Goal: Information Seeking & Learning: Learn about a topic

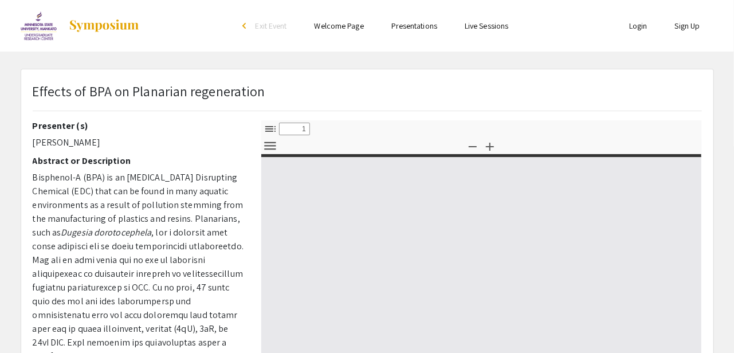
select select "custom"
type input "0"
select select "custom"
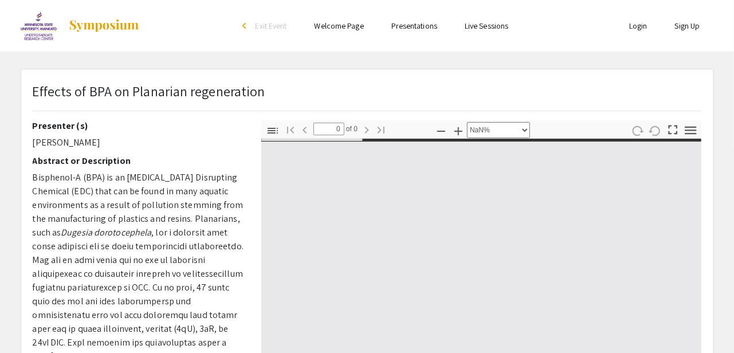
type input "1"
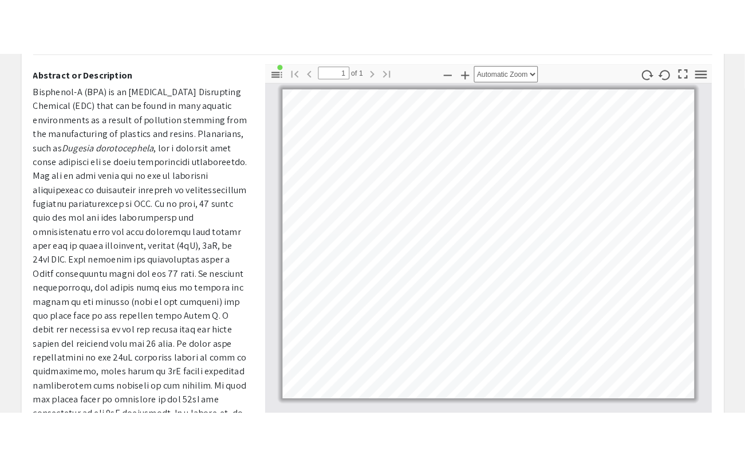
scroll to position [111, 0]
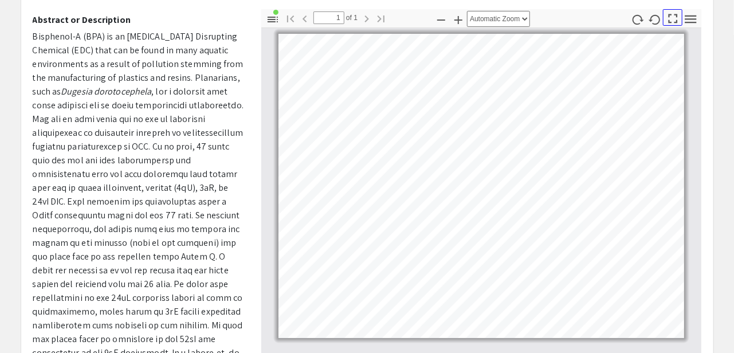
click at [676, 19] on icon "button" at bounding box center [672, 18] width 9 height 9
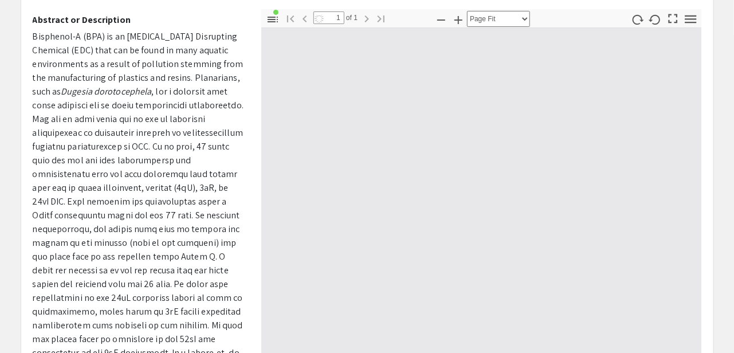
scroll to position [466, 0]
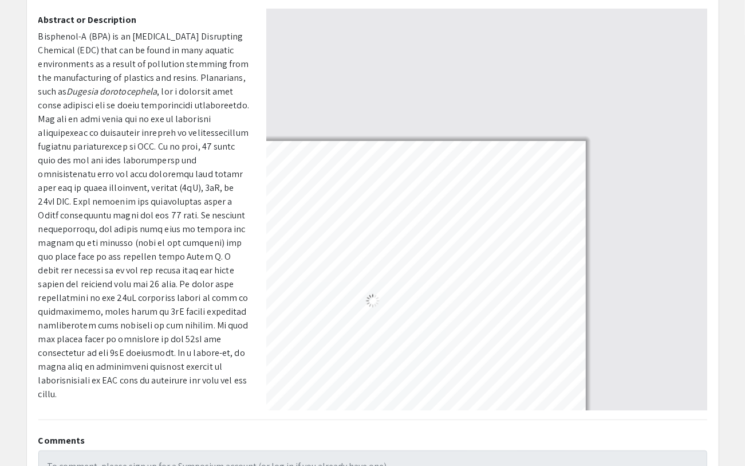
select select "auto"
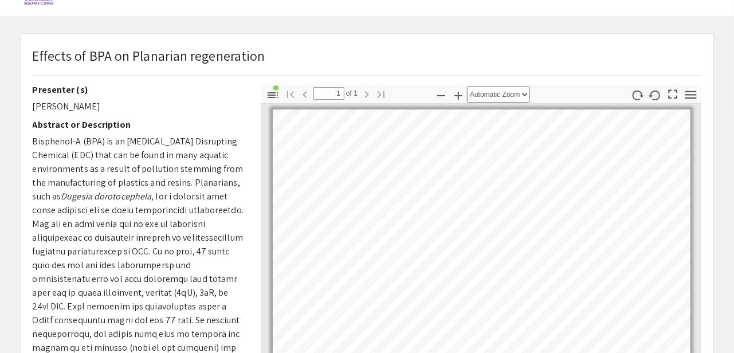
scroll to position [0, 0]
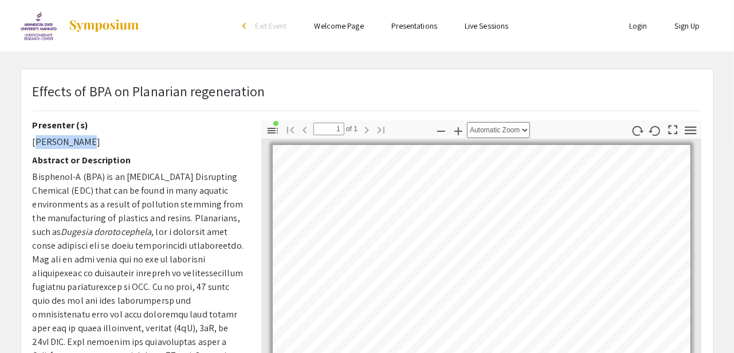
drag, startPoint x: 30, startPoint y: 139, endPoint x: 81, endPoint y: 141, distance: 51.0
click at [81, 141] on div "Presenter (s) [PERSON_NAME] Abstract or Description Bisphenol-A (BPA) is an [ME…" at bounding box center [138, 320] width 229 height 401
copy p "[PERSON_NAME]"
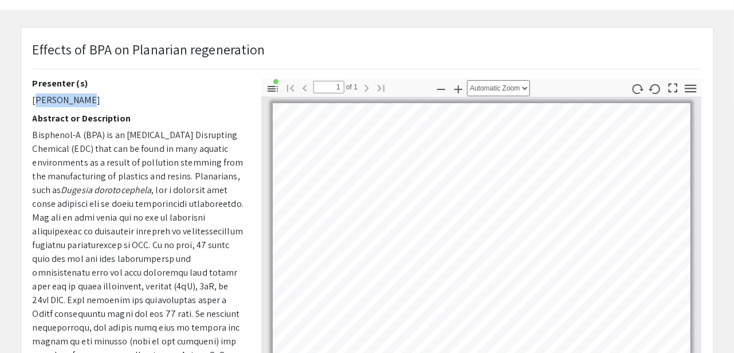
scroll to position [92, 0]
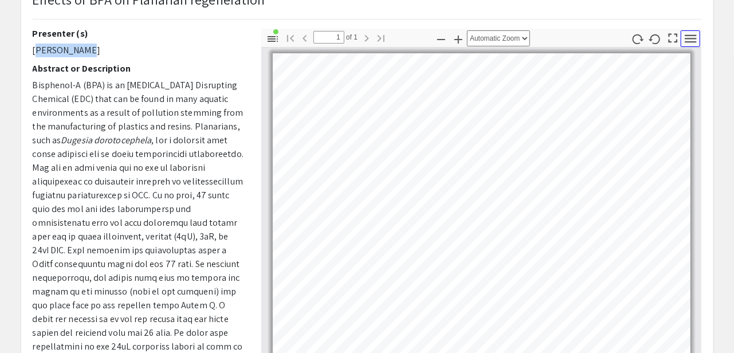
click at [693, 40] on icon "button" at bounding box center [690, 38] width 15 height 15
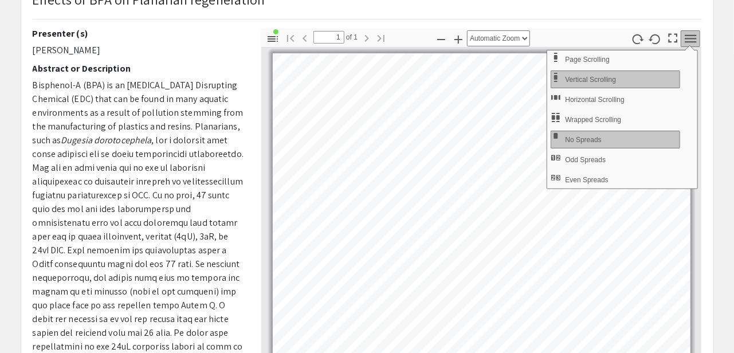
click at [556, 35] on div "Toggle Sidebar Find Go to First Page Previous 1 of 1 Next Go to Last Page Zoom …" at bounding box center [481, 38] width 440 height 18
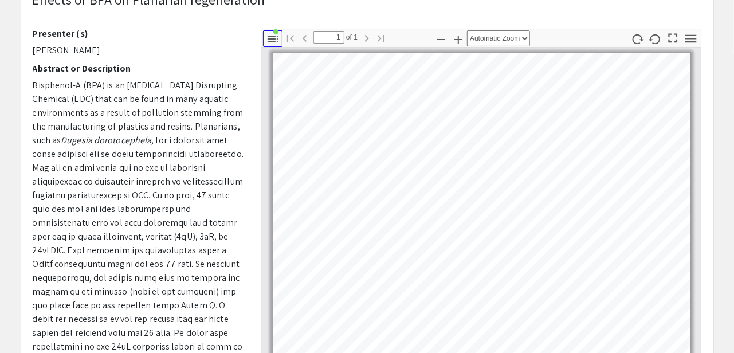
click at [273, 36] on icon "button" at bounding box center [272, 39] width 10 height 6
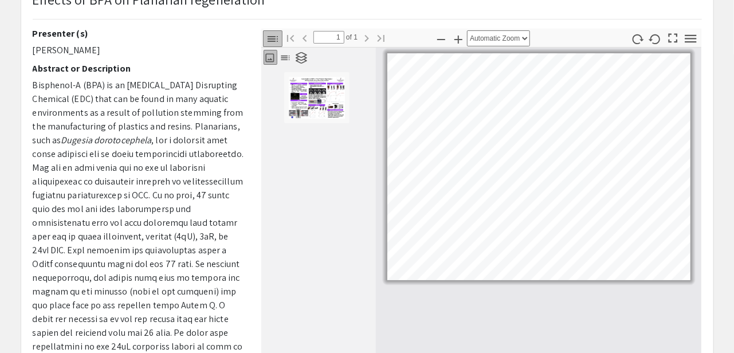
click at [273, 36] on icon "button" at bounding box center [272, 39] width 10 height 6
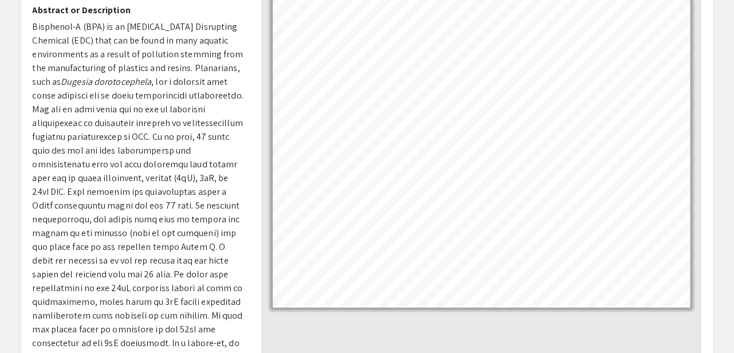
scroll to position [95, 0]
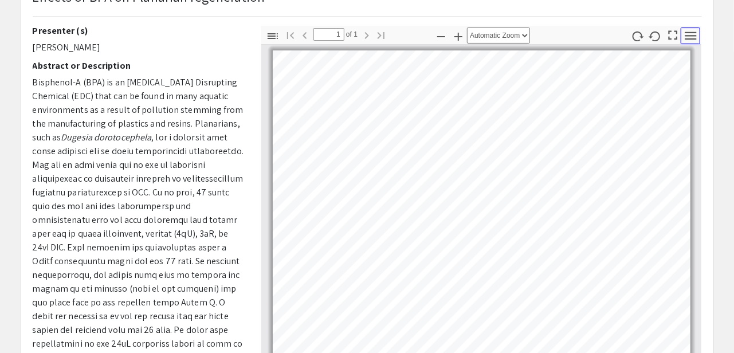
click at [690, 34] on icon "button" at bounding box center [689, 36] width 11 height 8
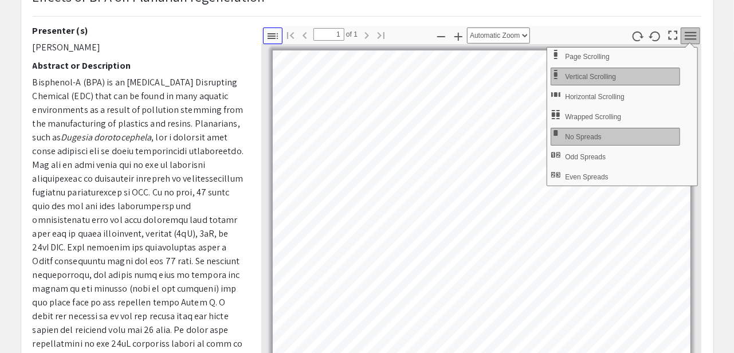
click at [269, 37] on icon "button" at bounding box center [272, 36] width 10 height 6
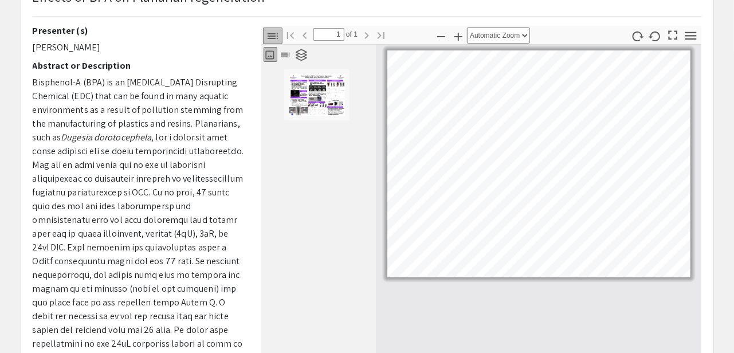
click at [268, 57] on icon "button" at bounding box center [269, 54] width 11 height 11
click at [287, 51] on icon "button" at bounding box center [285, 54] width 11 height 11
click at [305, 49] on icon at bounding box center [301, 54] width 11 height 11
click at [264, 54] on icon "button" at bounding box center [269, 54] width 11 height 11
click at [418, 27] on div "Toggle Sidebar Find Go to First Page Previous 1 of 1 Next Go to Last Page Zoom …" at bounding box center [481, 35] width 440 height 18
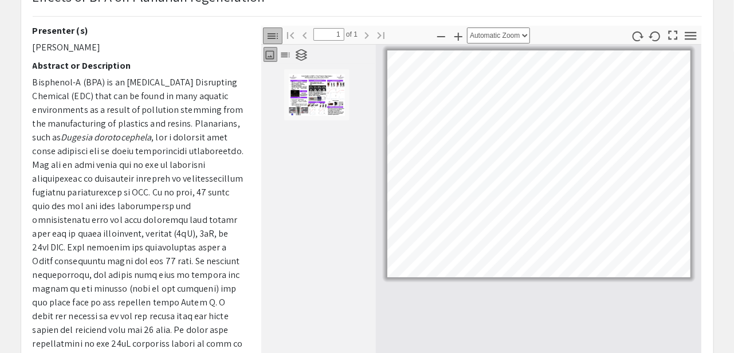
click at [276, 36] on icon "button" at bounding box center [273, 36] width 14 height 14
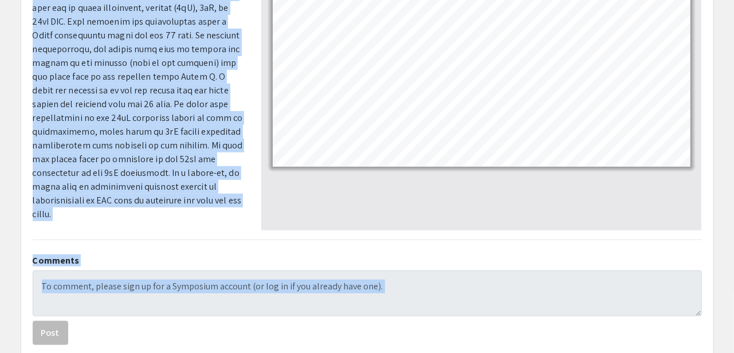
scroll to position [356, 0]
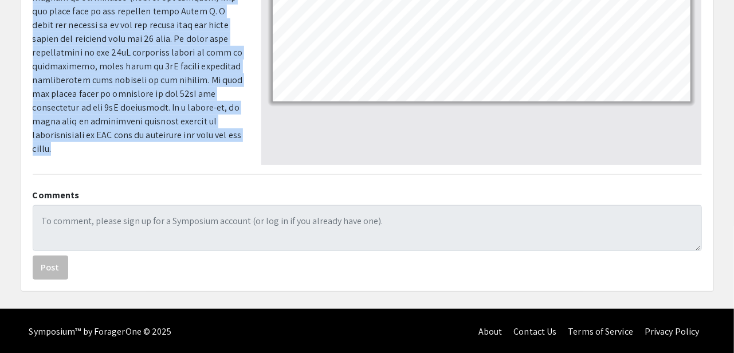
drag, startPoint x: 32, startPoint y: 37, endPoint x: 219, endPoint y: 158, distance: 222.9
copy div "Loremipsu (d) Sit Ametcon Adipisci el Seddoeiusmo Temporinc-U (LAB) et do Magna…"
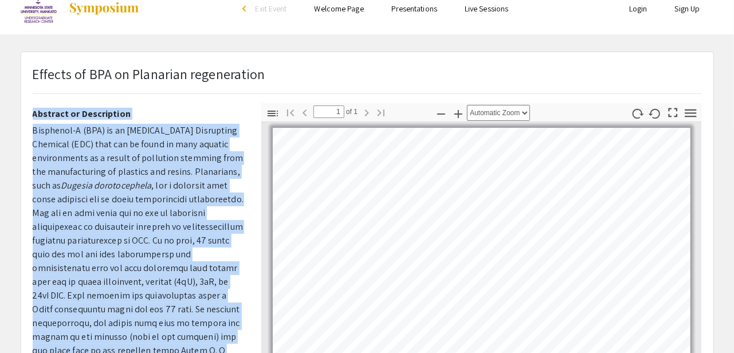
scroll to position [0, 0]
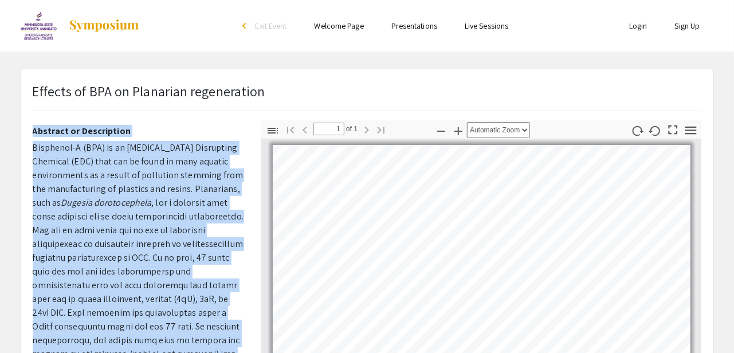
click at [417, 26] on link "Presentations" at bounding box center [414, 26] width 46 height 10
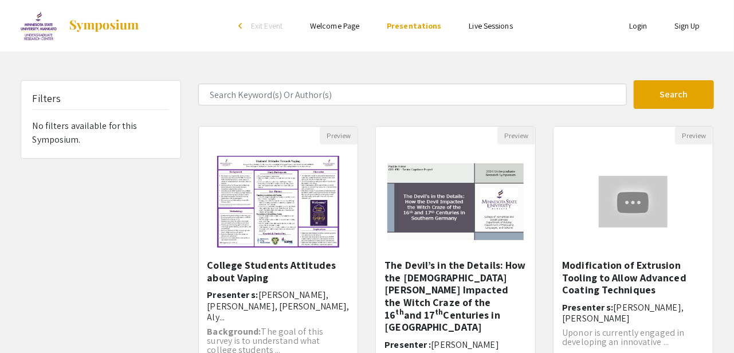
scroll to position [1, 0]
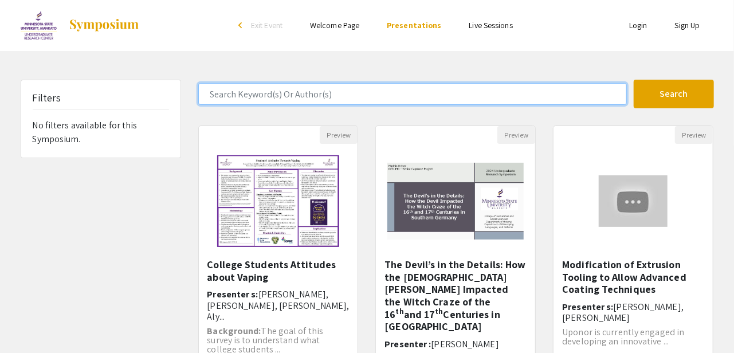
click at [331, 94] on input "Search Keyword(s) Or Author(s)" at bounding box center [412, 94] width 428 height 22
click at [634, 80] on button "Search" at bounding box center [674, 94] width 80 height 29
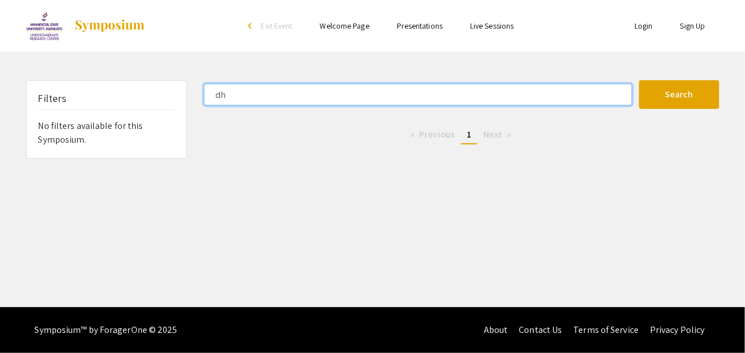
type input "d"
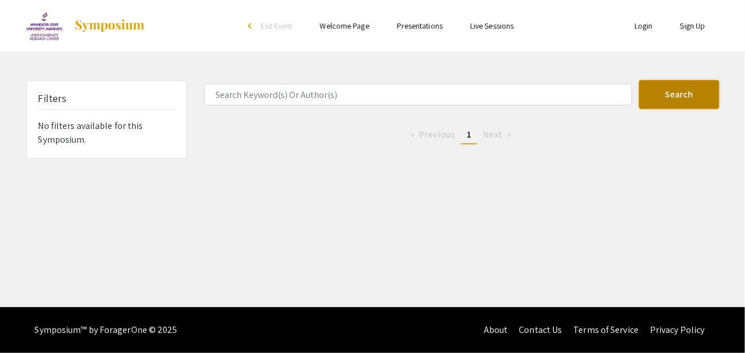
click at [680, 97] on button "Search" at bounding box center [679, 94] width 80 height 29
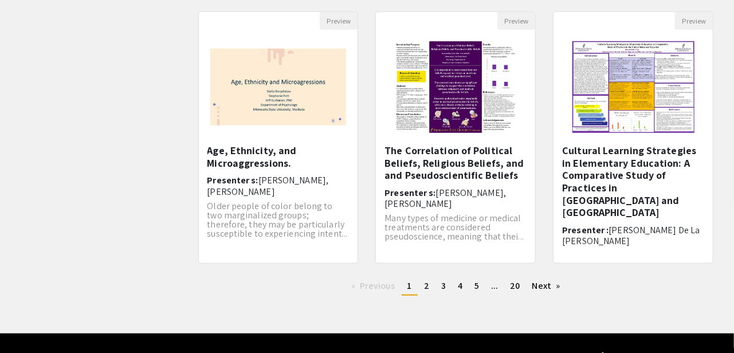
scroll to position [406, 0]
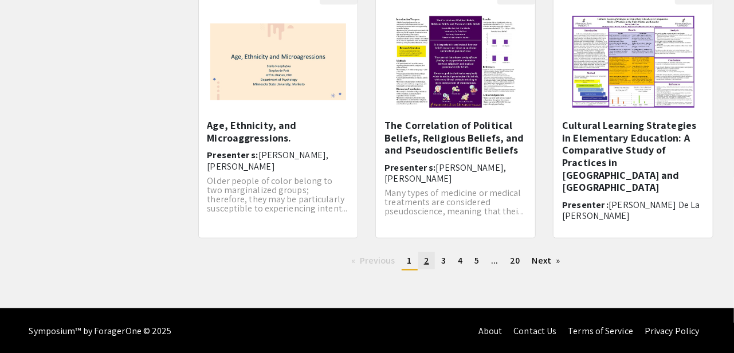
click at [427, 262] on span "2" at bounding box center [426, 260] width 5 height 12
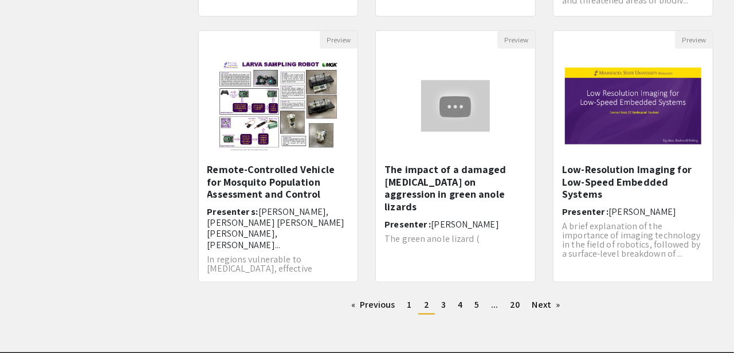
scroll to position [364, 0]
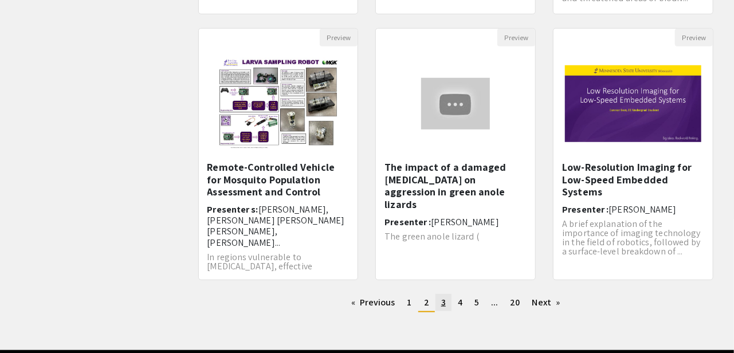
click at [444, 297] on span "3" at bounding box center [443, 302] width 5 height 12
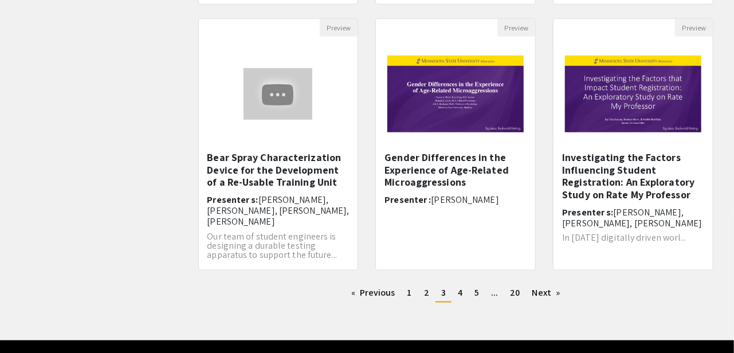
scroll to position [381, 0]
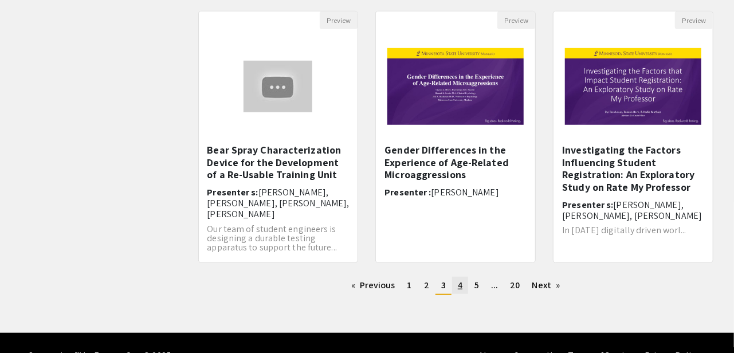
click at [461, 286] on span "4" at bounding box center [460, 285] width 5 height 12
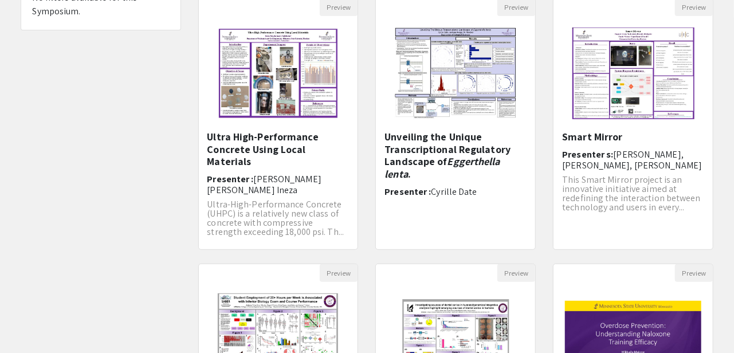
scroll to position [115, 0]
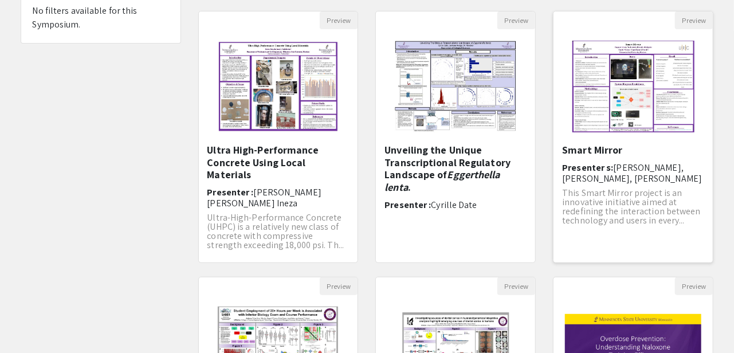
click at [597, 149] on h5 "Smart Mirror" at bounding box center [633, 150] width 142 height 13
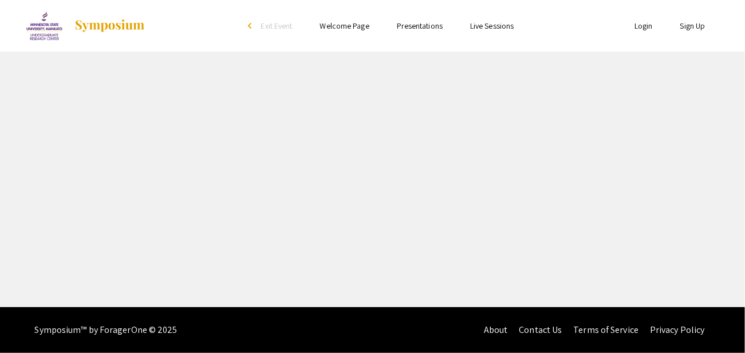
select select "custom"
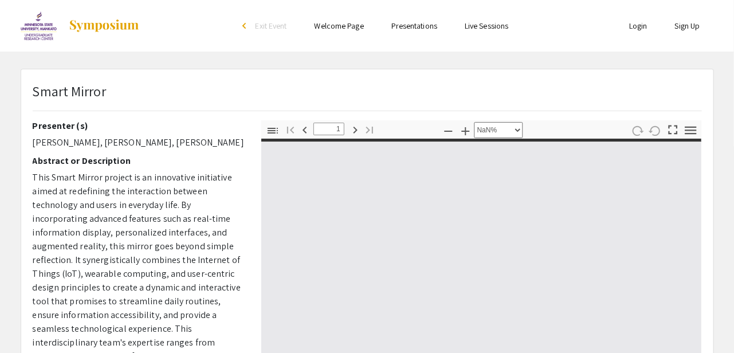
type input "0"
select select "custom"
type input "1"
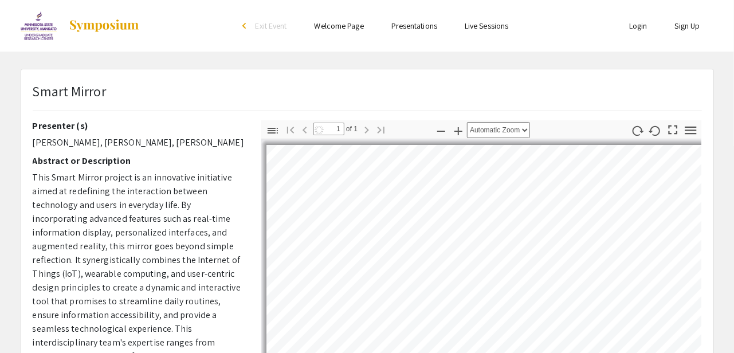
select select "auto"
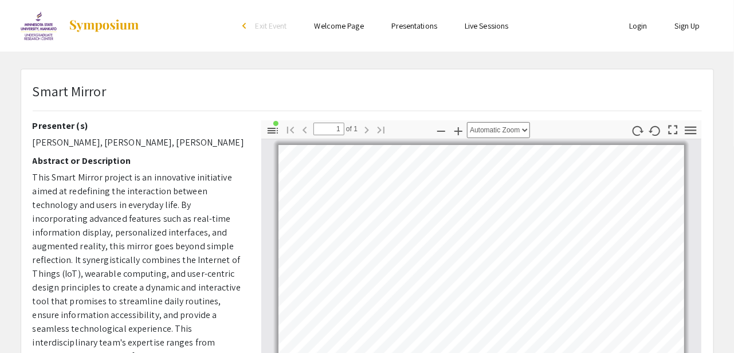
scroll to position [8, 0]
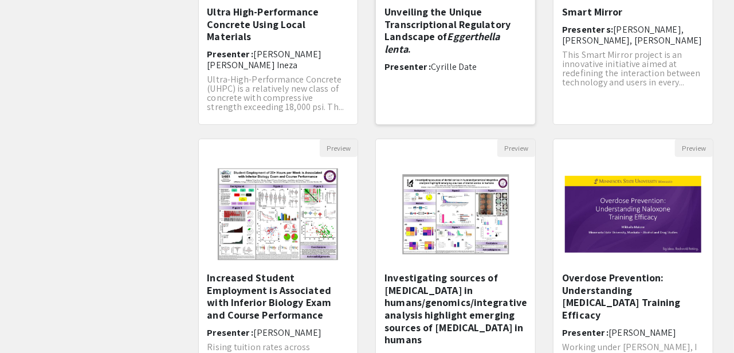
scroll to position [367, 0]
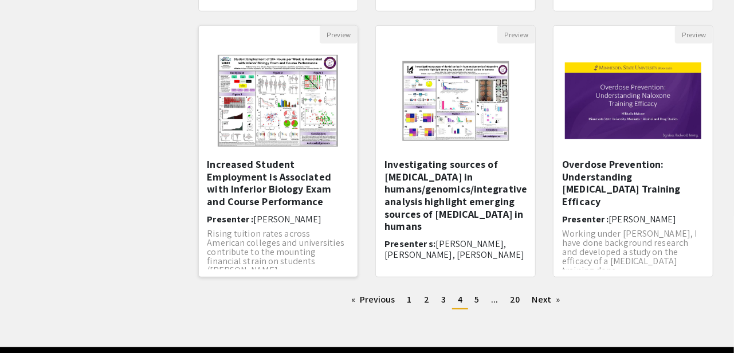
click at [248, 190] on h5 "Increased Student Employment is Associated with Inferior Biology Exam and Cours…" at bounding box center [278, 182] width 142 height 49
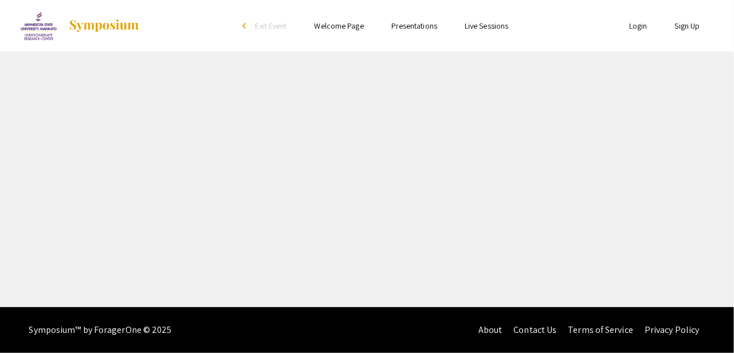
select select "custom"
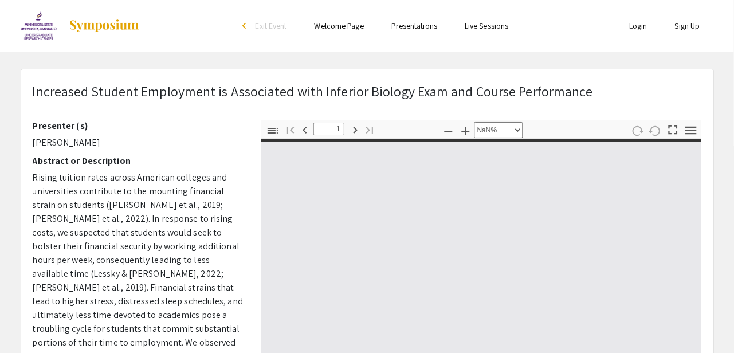
type input "0"
select select "custom"
type input "1"
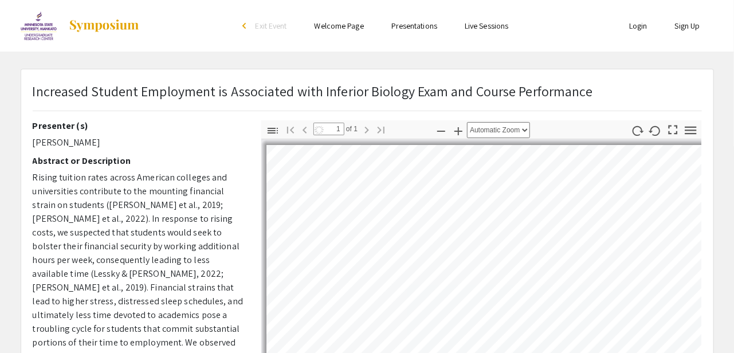
scroll to position [144, 0]
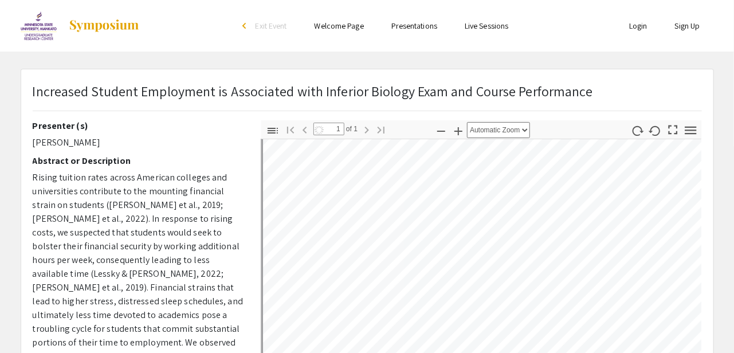
select select "auto"
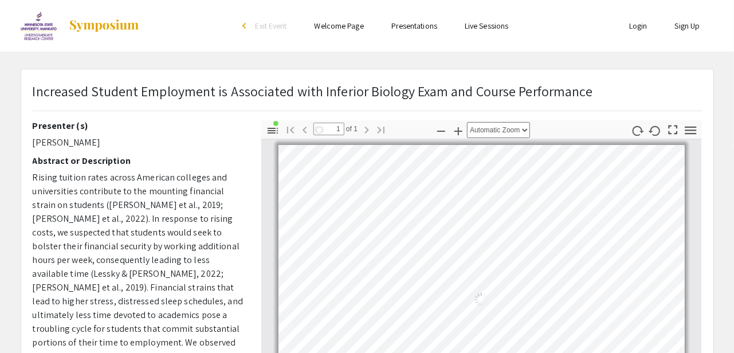
scroll to position [0, 0]
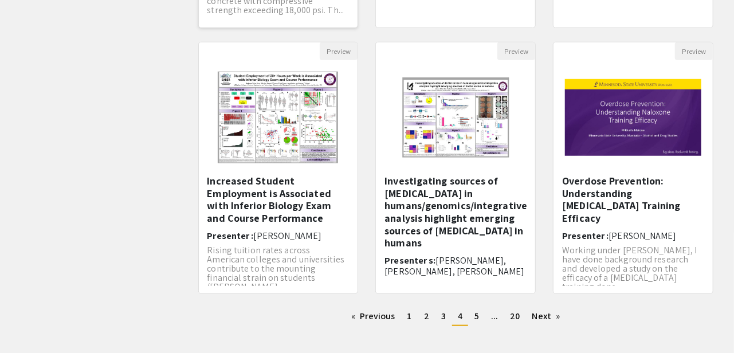
scroll to position [5, 0]
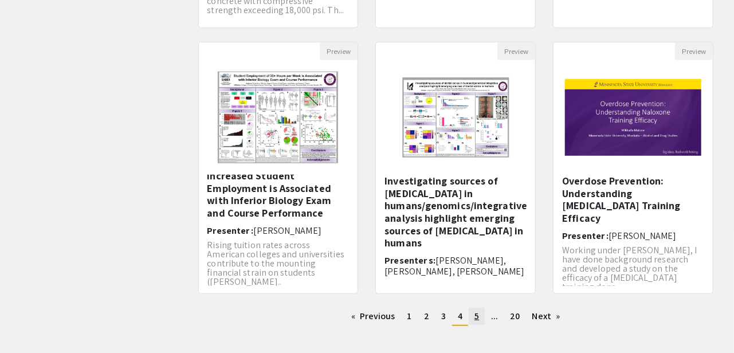
click at [481, 316] on link "page 5" at bounding box center [477, 316] width 16 height 17
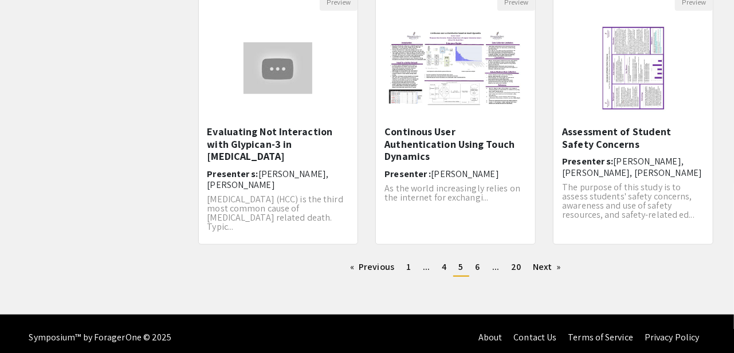
scroll to position [406, 0]
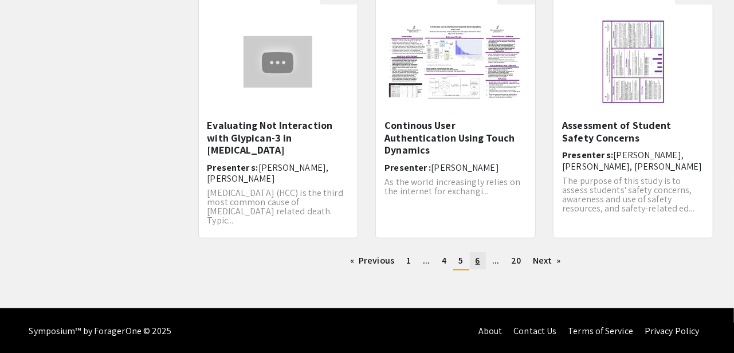
click at [478, 261] on span "6" at bounding box center [477, 260] width 5 height 12
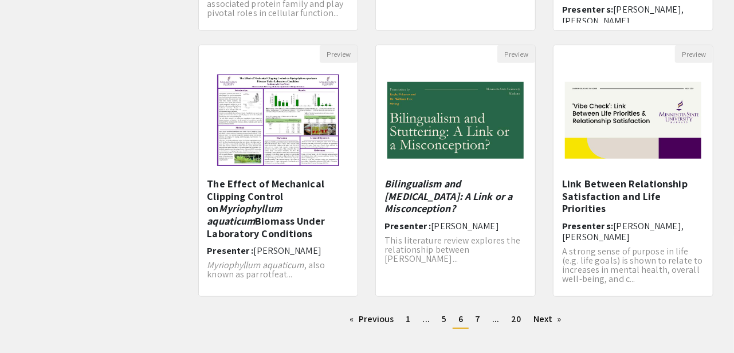
scroll to position [365, 0]
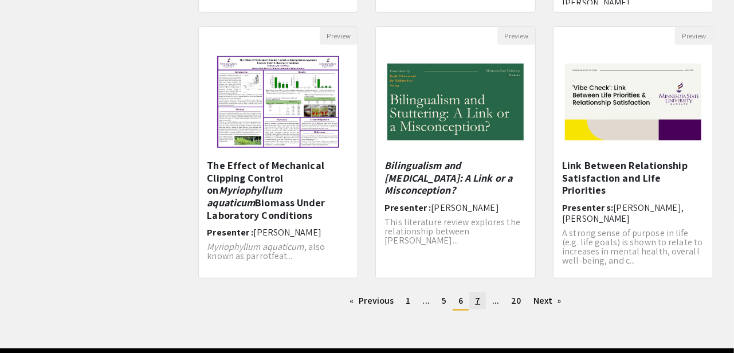
click at [483, 297] on link "page 7" at bounding box center [477, 300] width 17 height 17
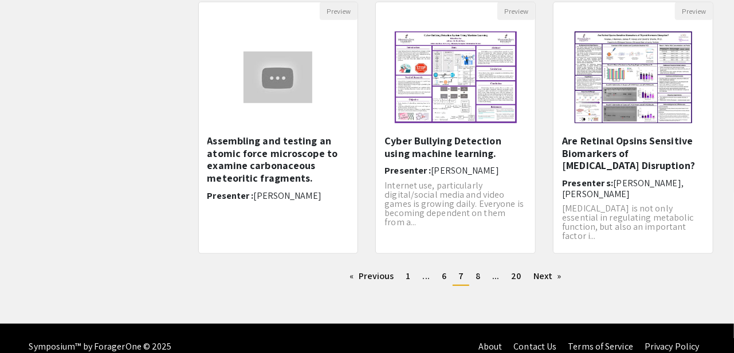
scroll to position [391, 0]
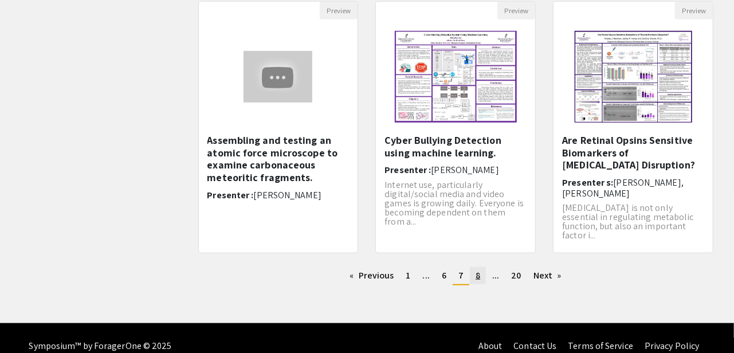
click at [477, 274] on span "8" at bounding box center [477, 275] width 5 height 12
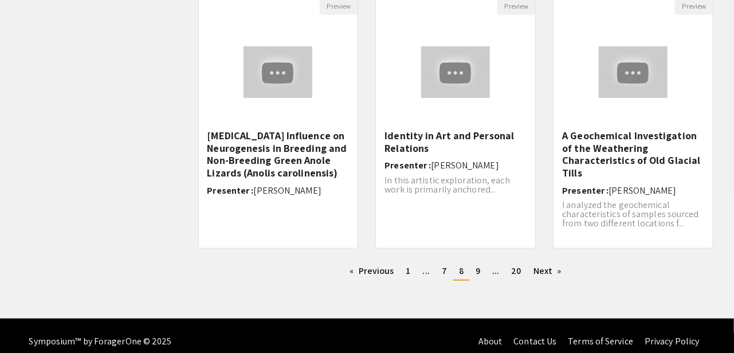
scroll to position [406, 0]
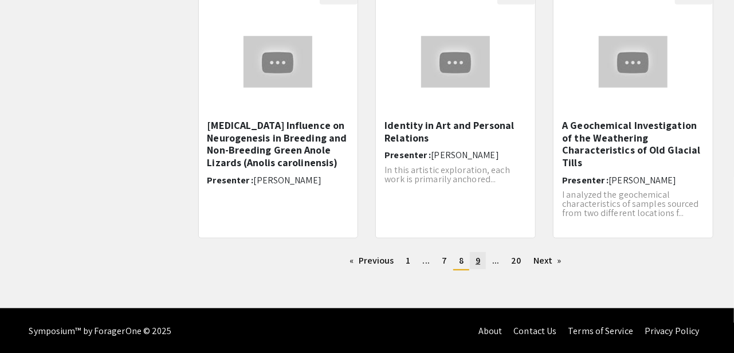
click at [474, 258] on link "page 9" at bounding box center [478, 260] width 16 height 17
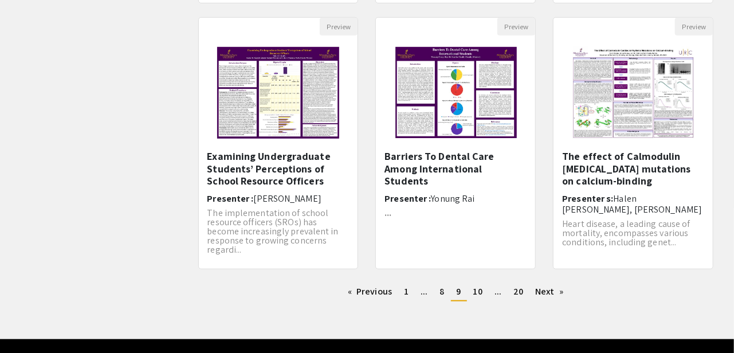
scroll to position [404, 0]
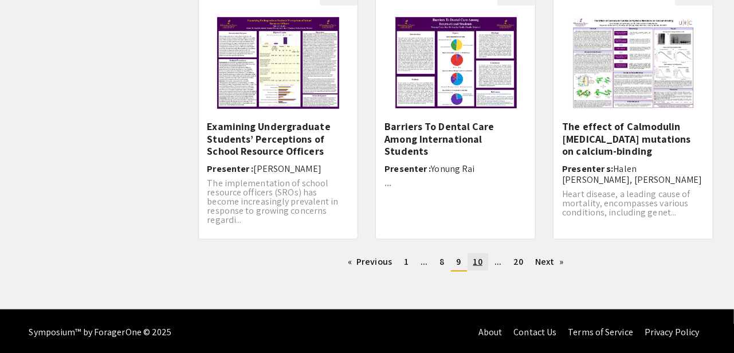
click at [480, 264] on span "10" at bounding box center [477, 261] width 9 height 12
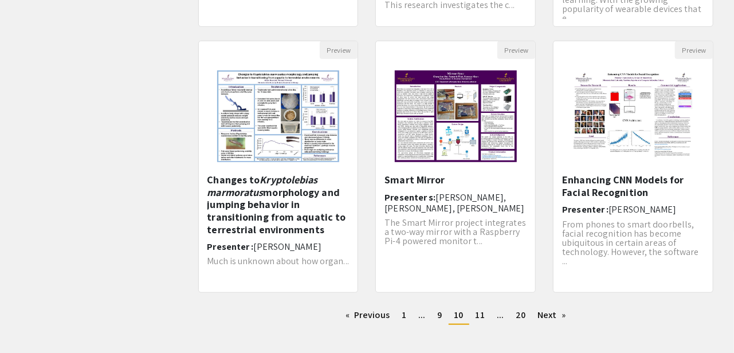
scroll to position [367, 0]
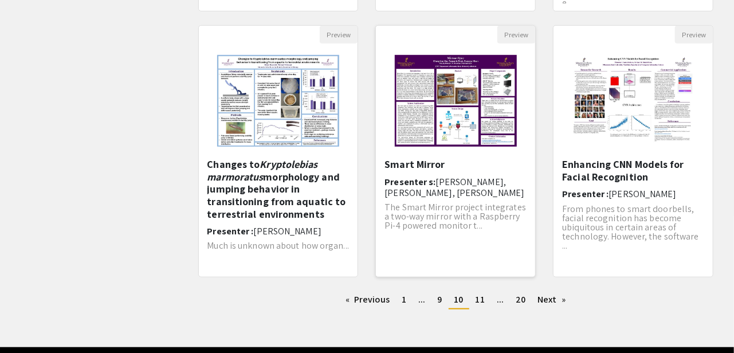
click at [427, 182] on h6 "Presenter s: [PERSON_NAME], [PERSON_NAME], [PERSON_NAME]" at bounding box center [455, 187] width 142 height 22
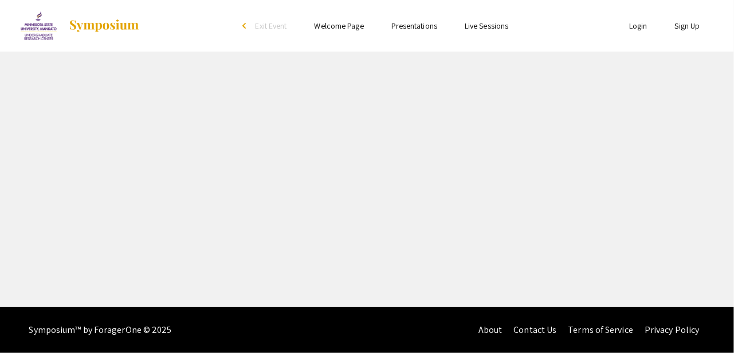
select select "custom"
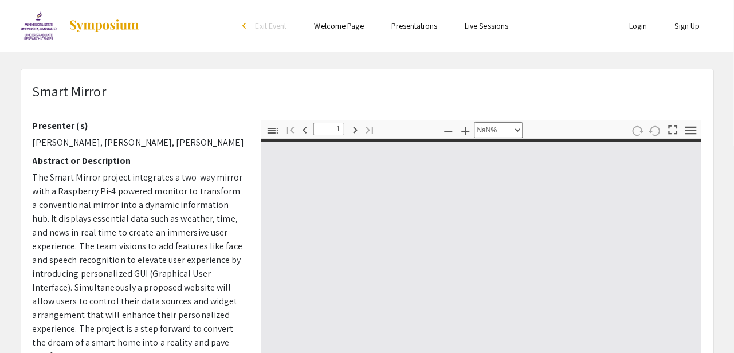
type input "0"
select select "custom"
type input "1"
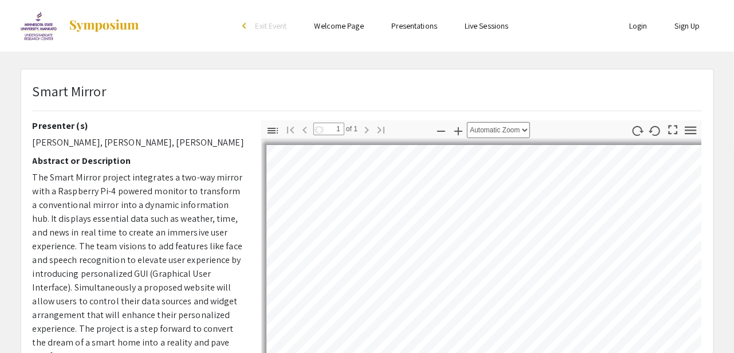
select select "auto"
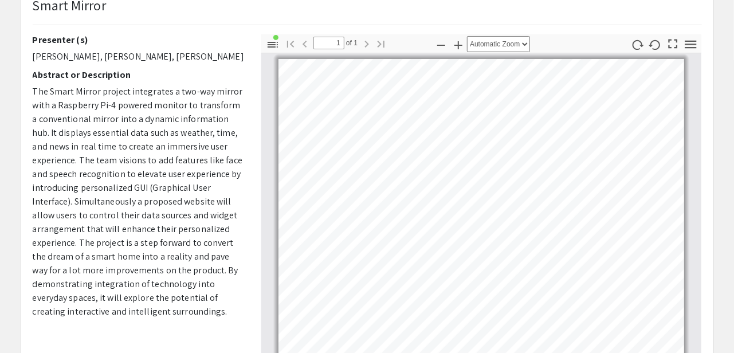
scroll to position [85, 0]
